Goal: Information Seeking & Learning: Stay updated

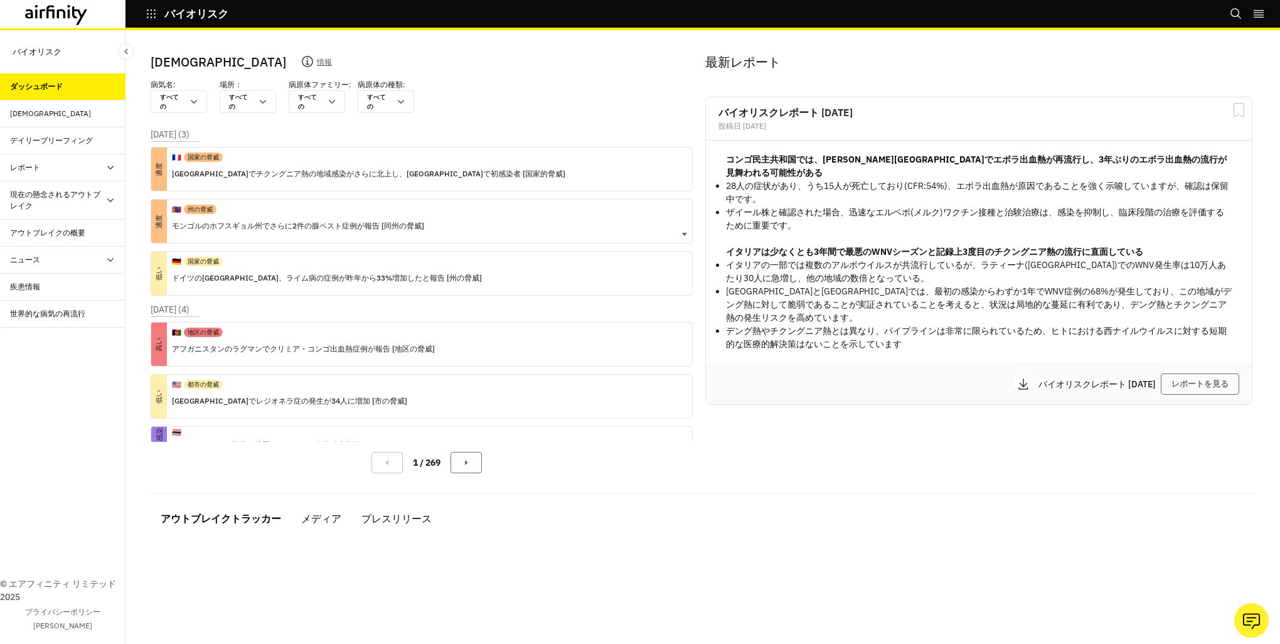
click at [389, 235] on div "🇲🇳 州の脅威 モンゴルのホフスギョル州でさらに2件の腺ペスト症例が報告 [同州の脅威]" at bounding box center [298, 220] width 252 height 43
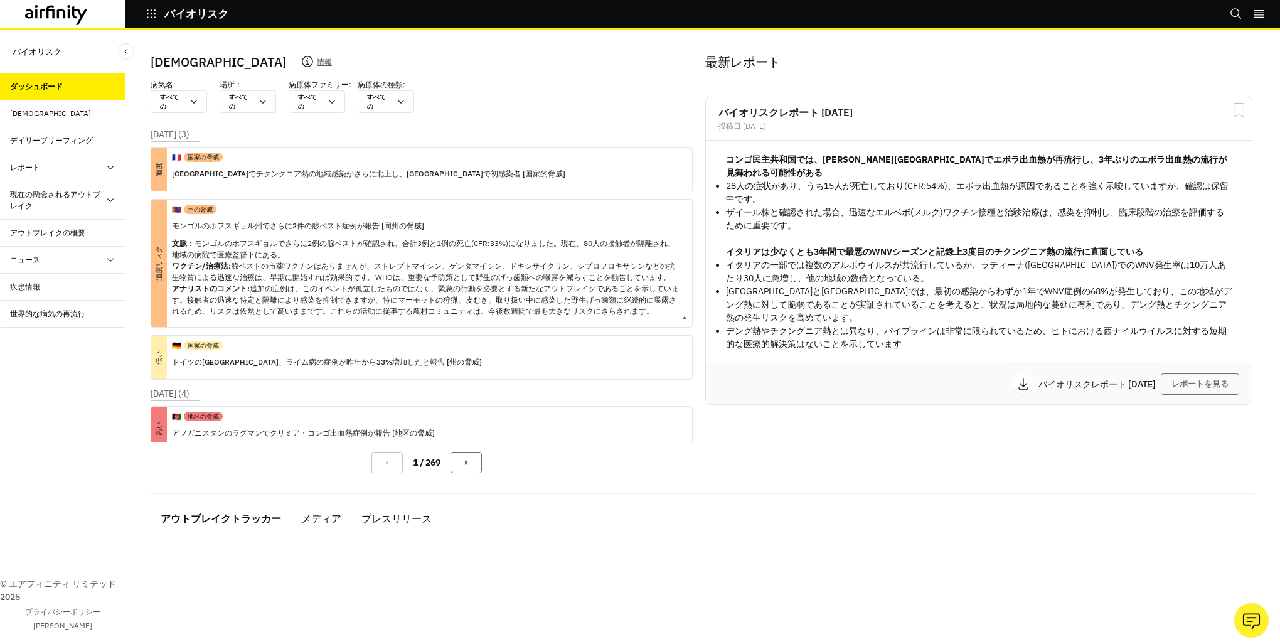
scroll to position [350, 0]
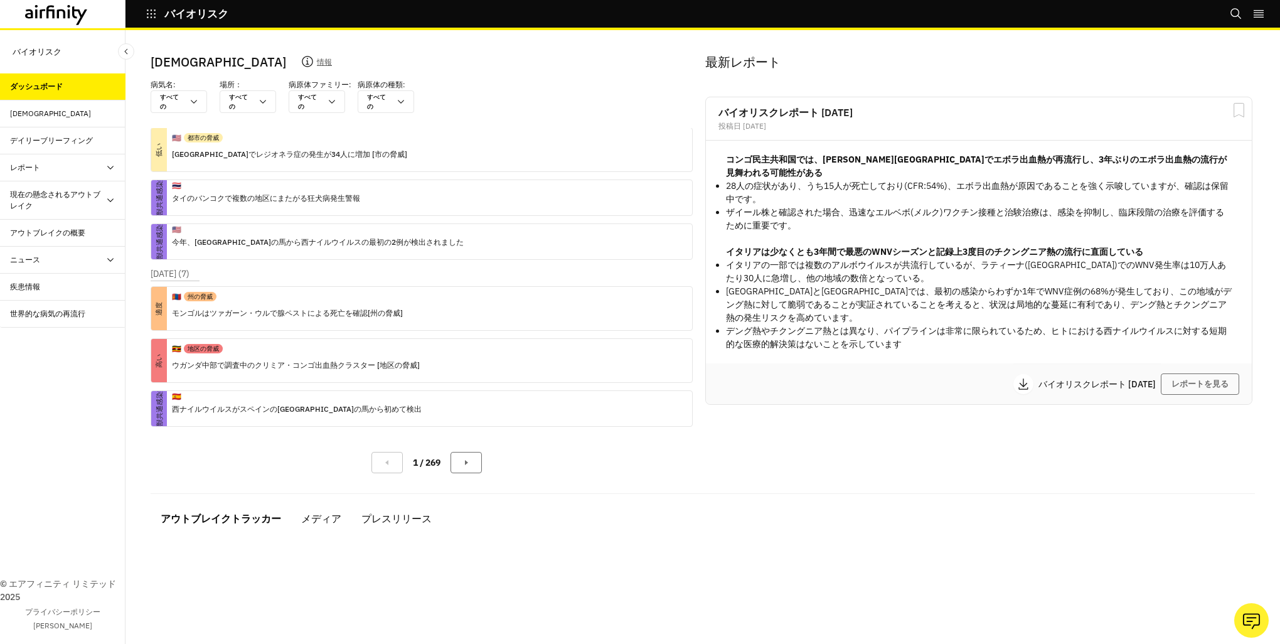
click at [67, 104] on div "アラート" at bounding box center [62, 113] width 125 height 27
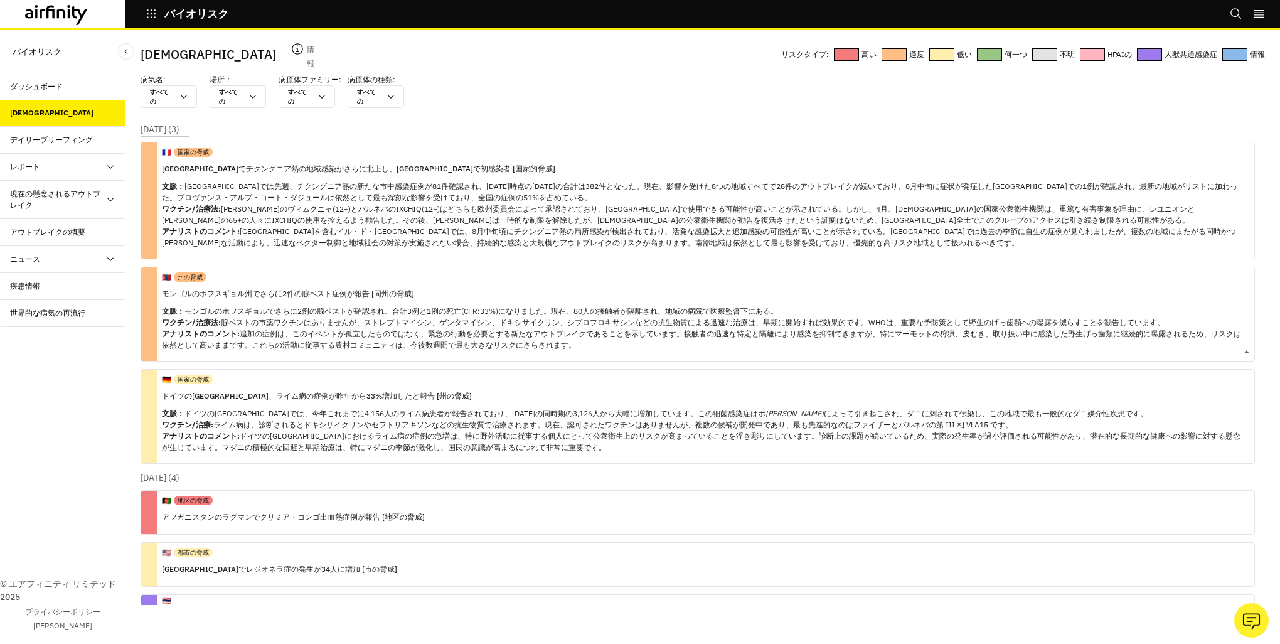
click at [233, 300] on p "モンゴルのホフスギョル州でさらに2件の腺ペスト症例が報告 [同州の脅威]" at bounding box center [703, 294] width 1082 height 14
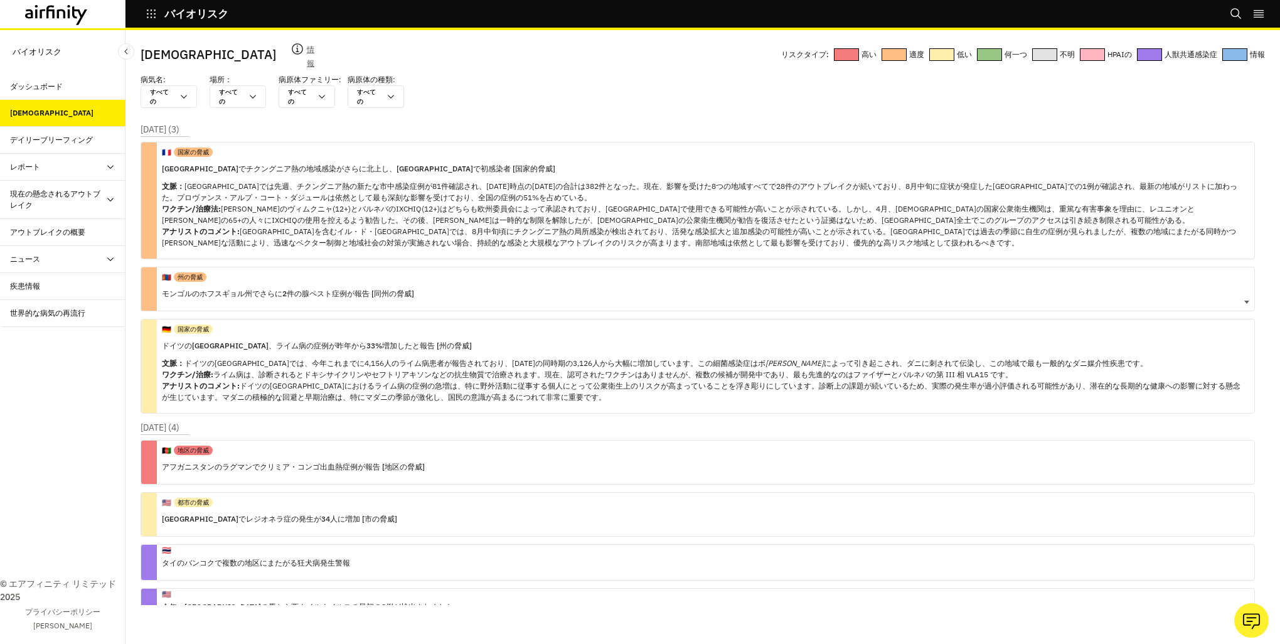
click at [233, 300] on p "モンゴルのホフスギョル州でさらに2件の腺ペスト症例が報告 [同州の脅威]" at bounding box center [288, 294] width 252 height 14
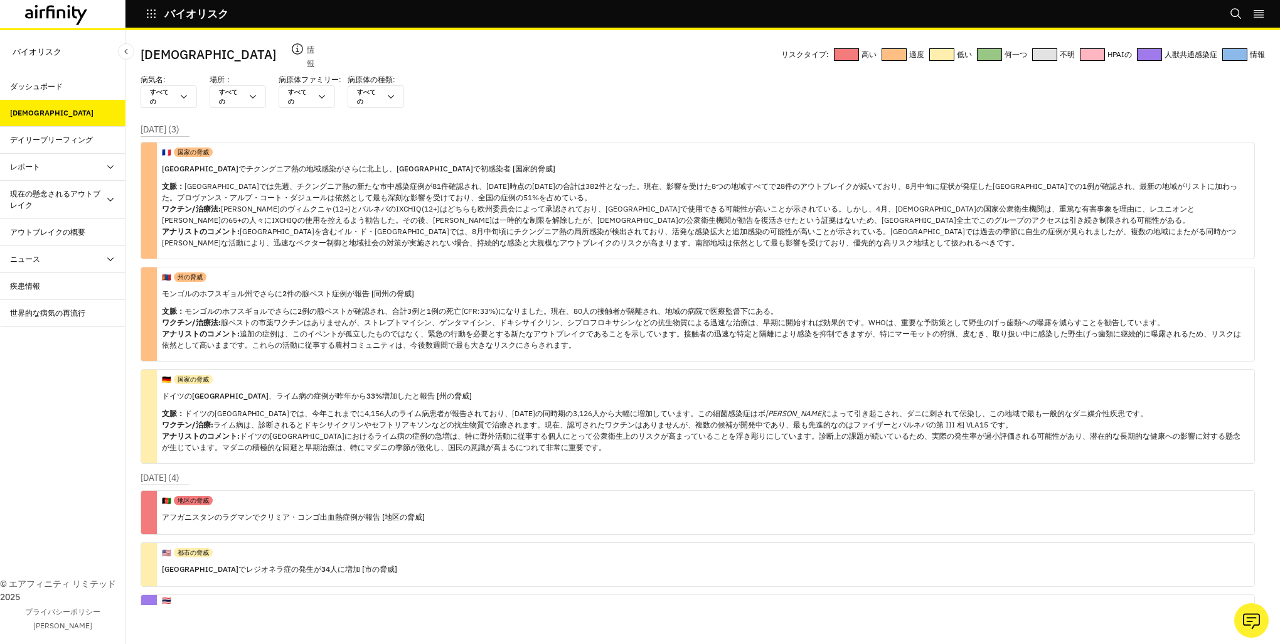
click at [107, 144] on div "デイリーブリーフィング" at bounding box center [67, 139] width 115 height 11
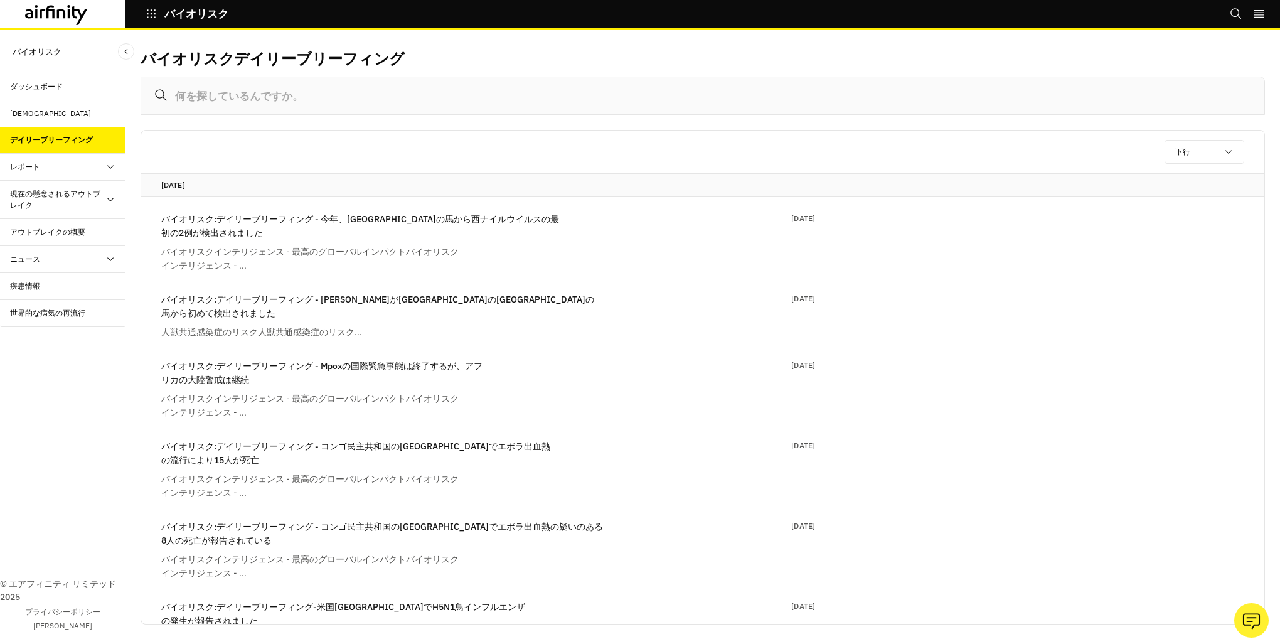
click at [359, 221] on p "バイオリスク:デイリーブリーフィング - 今年、デラウェア州の馬から西ナイルウイルスの最初の2例が検出されました" at bounding box center [361, 226] width 400 height 28
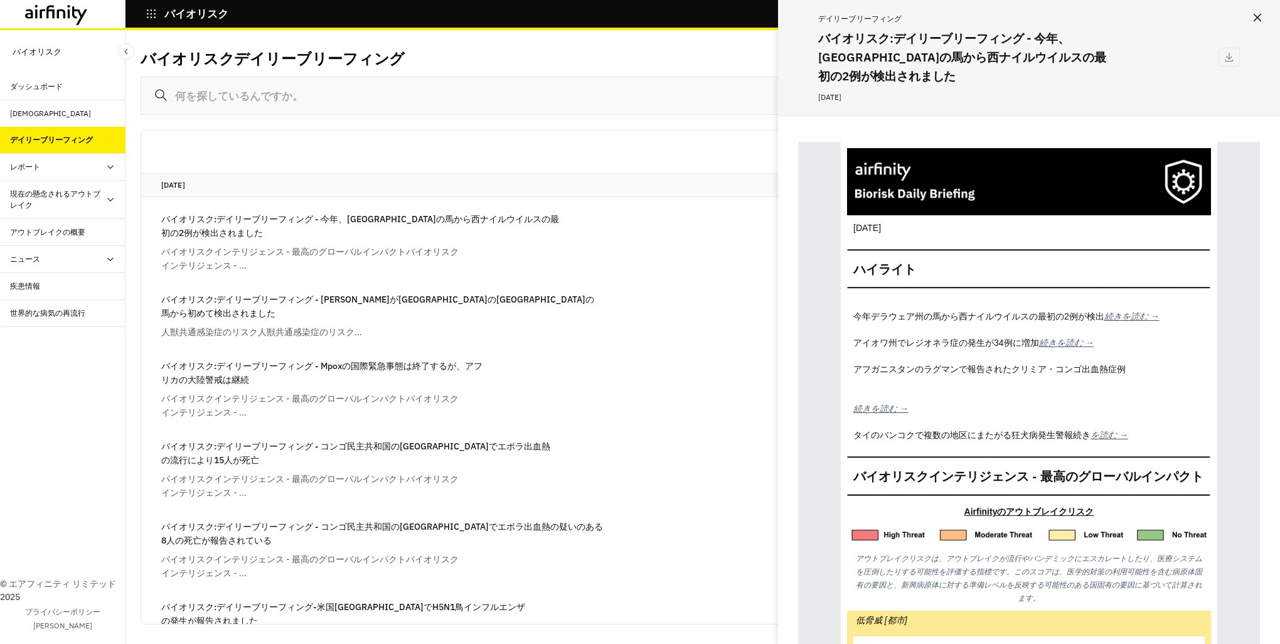
click at [48, 82] on div "ダッシュボード" at bounding box center [36, 86] width 53 height 11
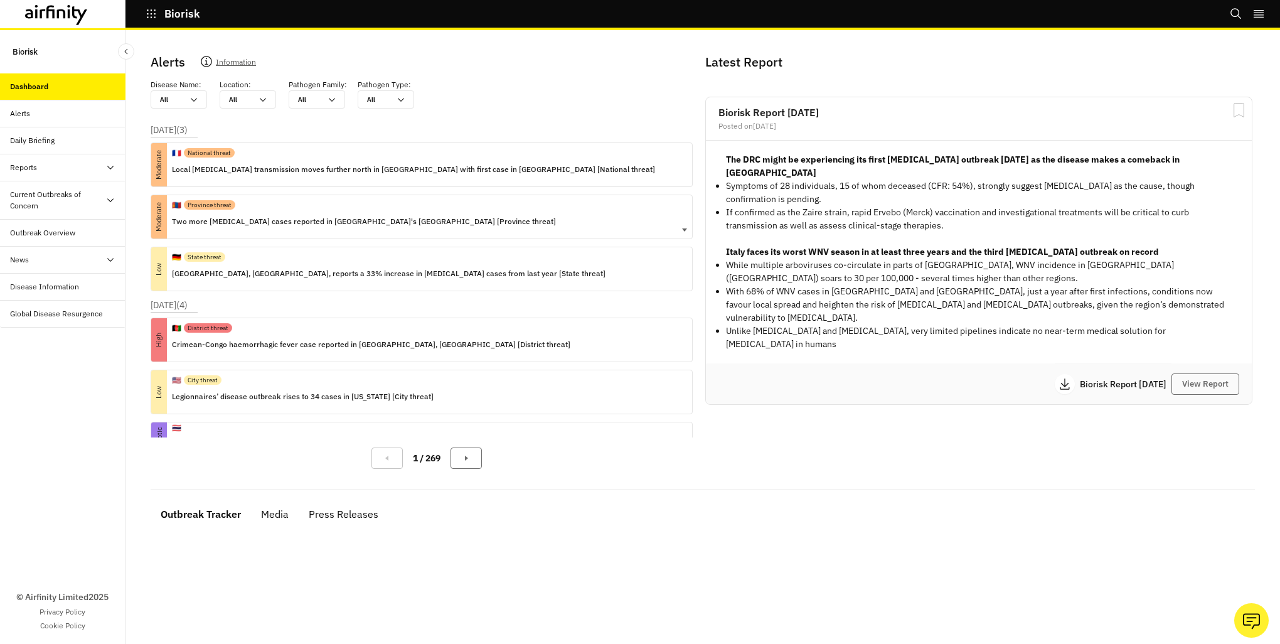
click at [233, 215] on p "Two more [MEDICAL_DATA] cases reported in [GEOGRAPHIC_DATA]'s [GEOGRAPHIC_DATA]…" at bounding box center [364, 222] width 384 height 14
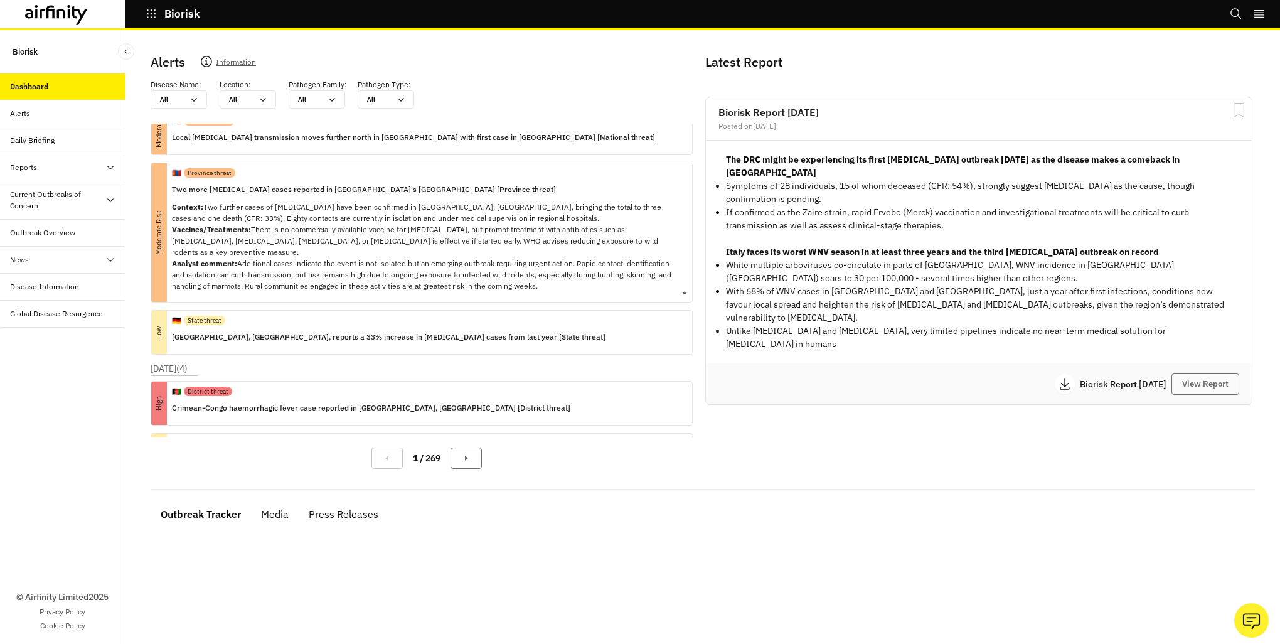
scroll to position [30, 0]
drag, startPoint x: 272, startPoint y: 250, endPoint x: 194, endPoint y: 173, distance: 109.1
click at [194, 173] on p "Province threat" at bounding box center [210, 174] width 44 height 9
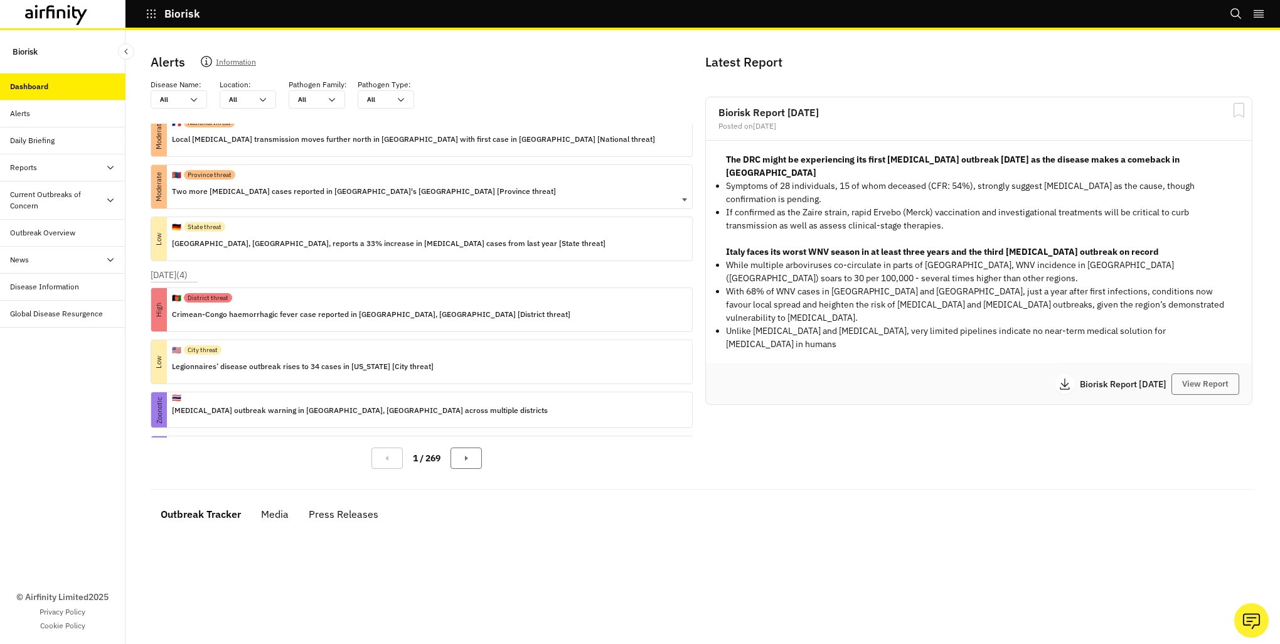
click at [194, 173] on p "Province threat" at bounding box center [210, 174] width 44 height 9
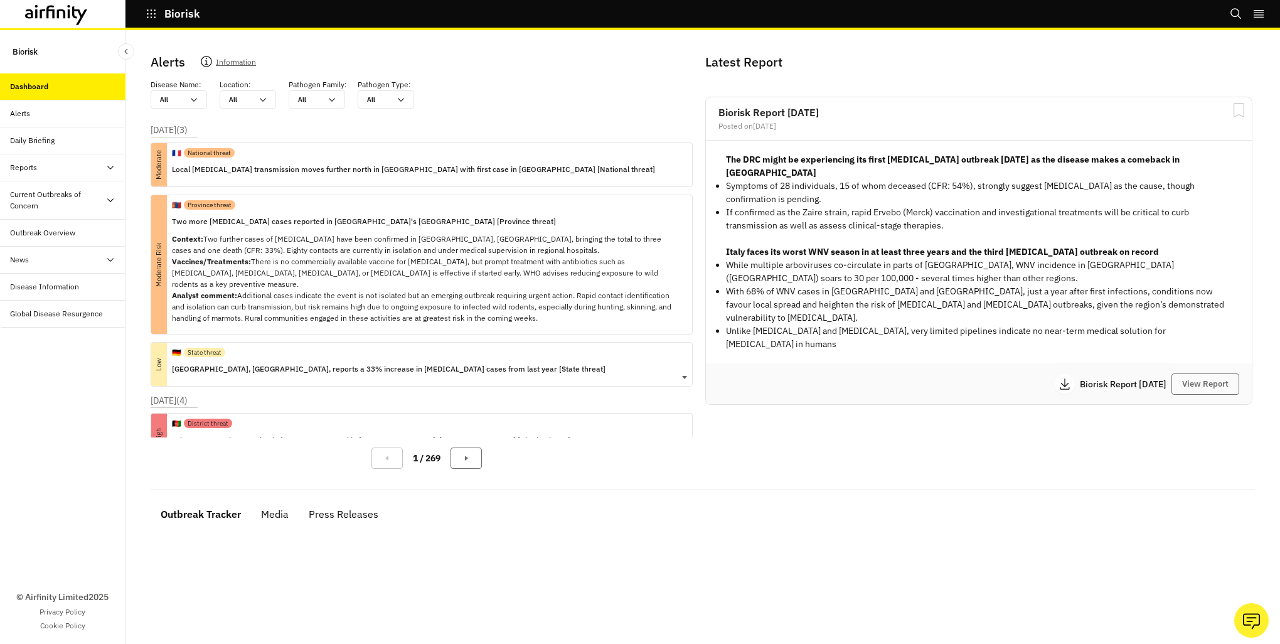
scroll to position [0, 0]
click at [163, 232] on div "Moderate Risk" at bounding box center [159, 264] width 16 height 139
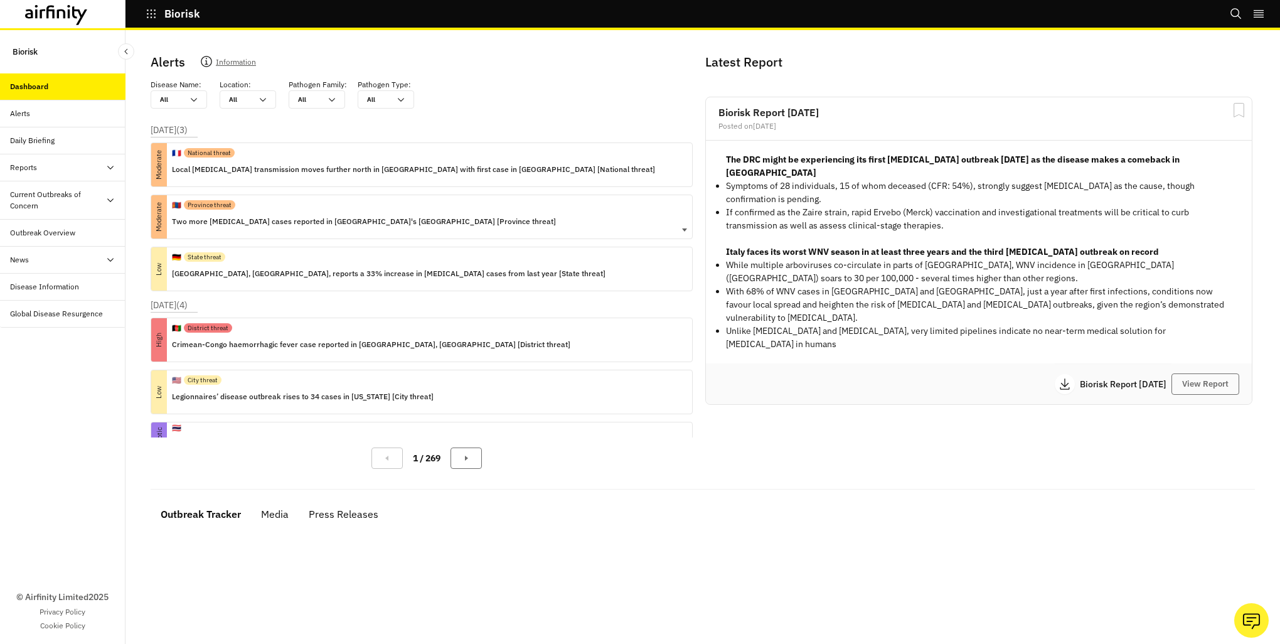
click at [163, 232] on div "Moderate" at bounding box center [159, 216] width 16 height 43
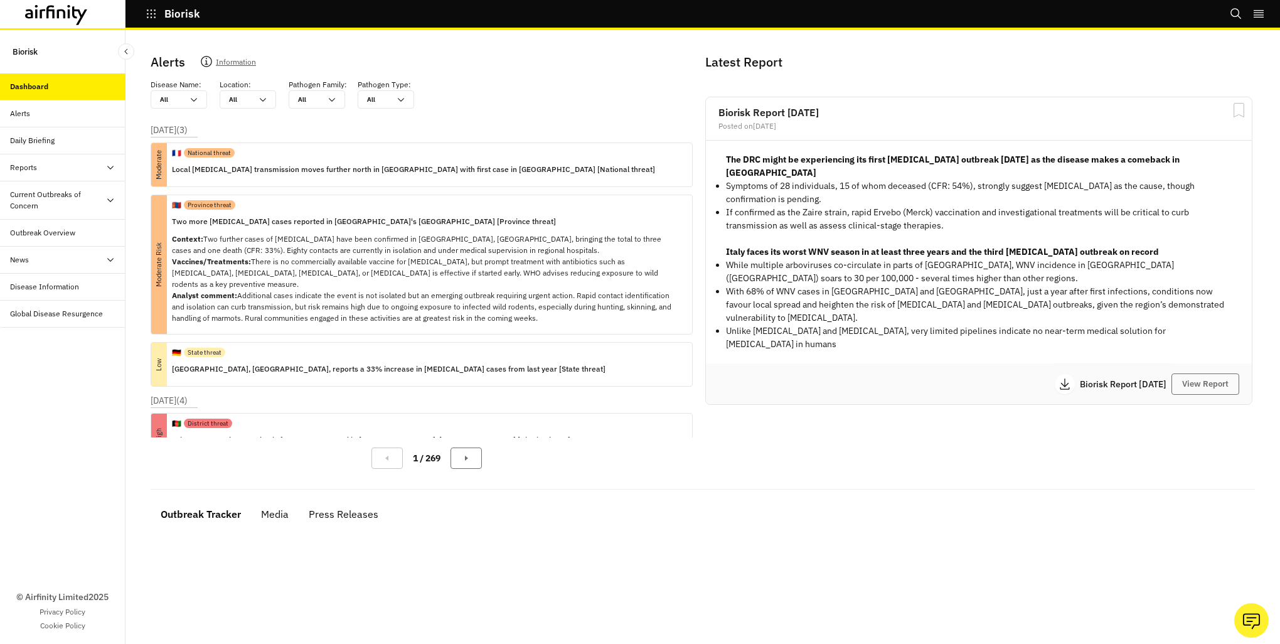
click at [32, 133] on div "Daily Briefing" at bounding box center [62, 140] width 125 height 27
